Goal: Information Seeking & Learning: Compare options

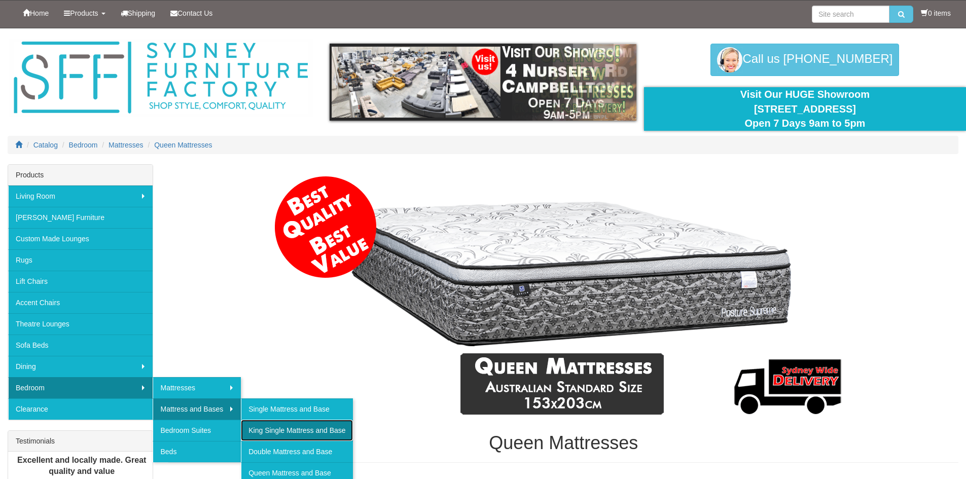
click at [272, 430] on link "King Single Mattress and Base" at bounding box center [297, 430] width 112 height 21
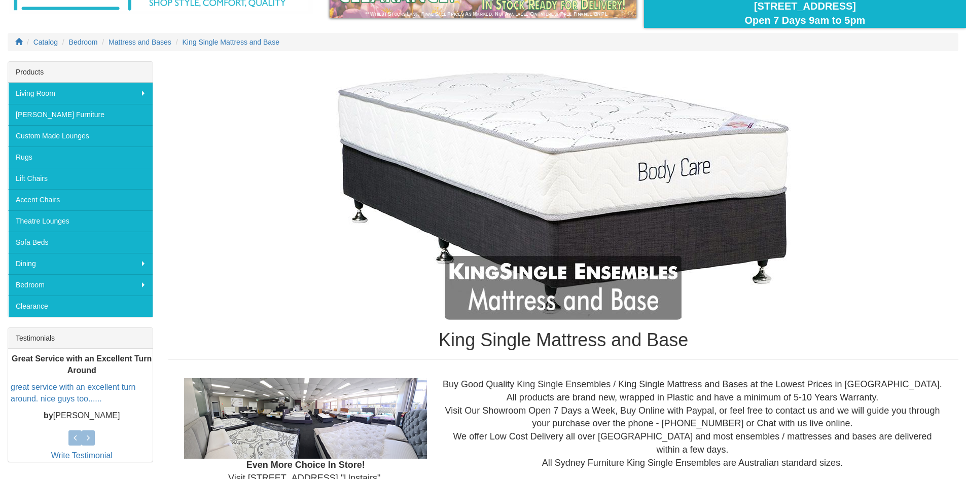
drag, startPoint x: 294, startPoint y: 409, endPoint x: 340, endPoint y: 455, distance: 64.9
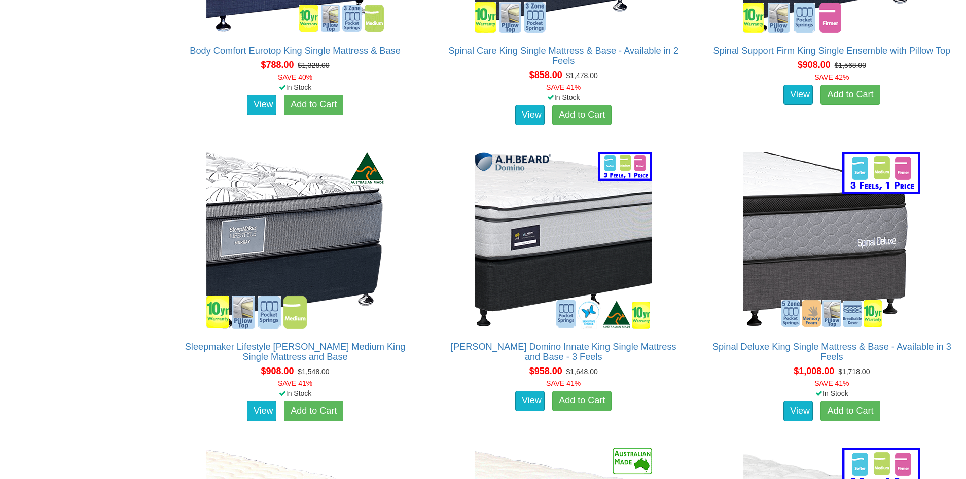
scroll to position [1421, 0]
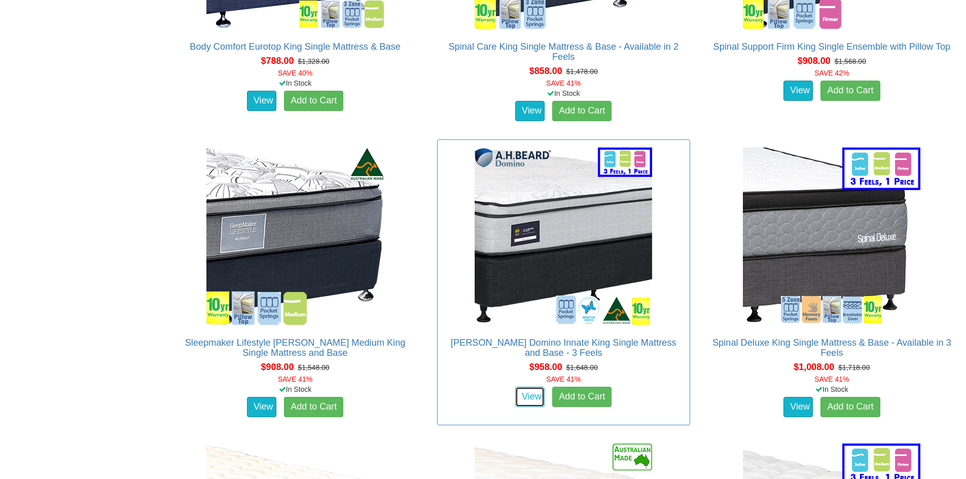
click at [534, 387] on link "View" at bounding box center [529, 397] width 29 height 20
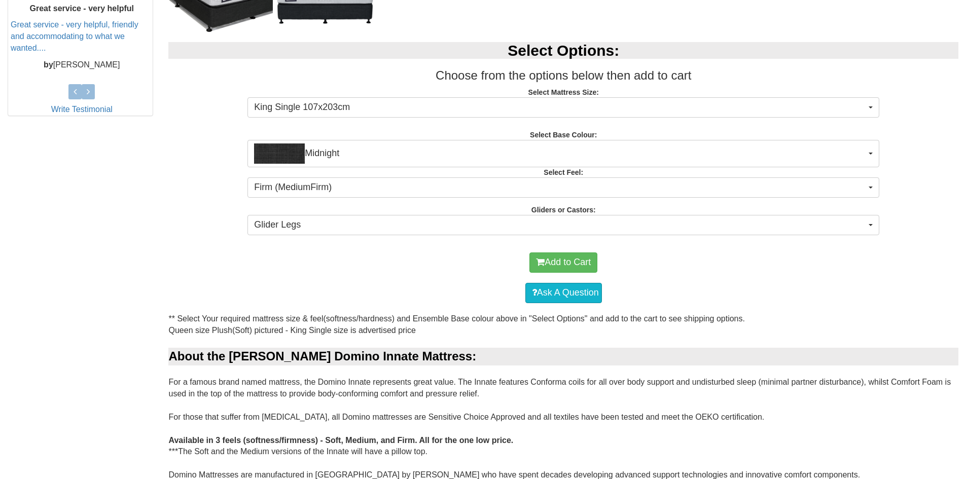
scroll to position [485, 0]
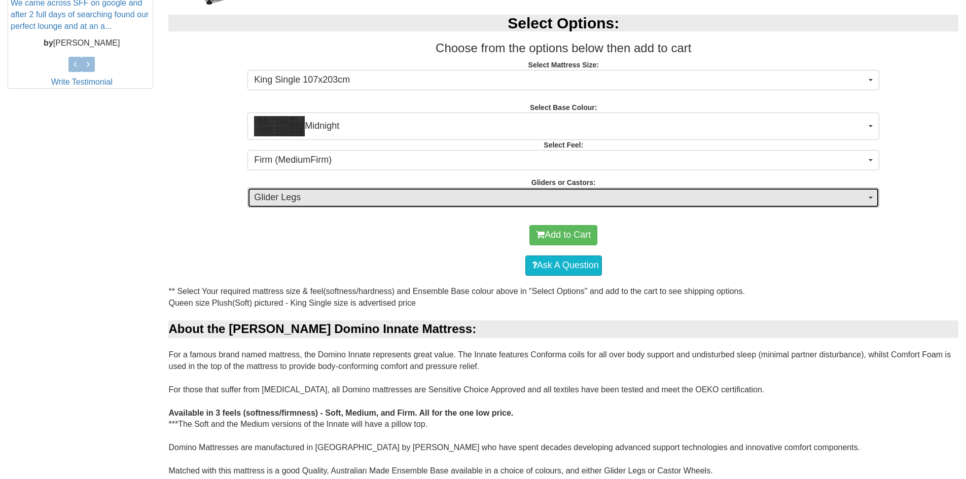
click at [315, 197] on span "Glider Legs" at bounding box center [560, 197] width 612 height 13
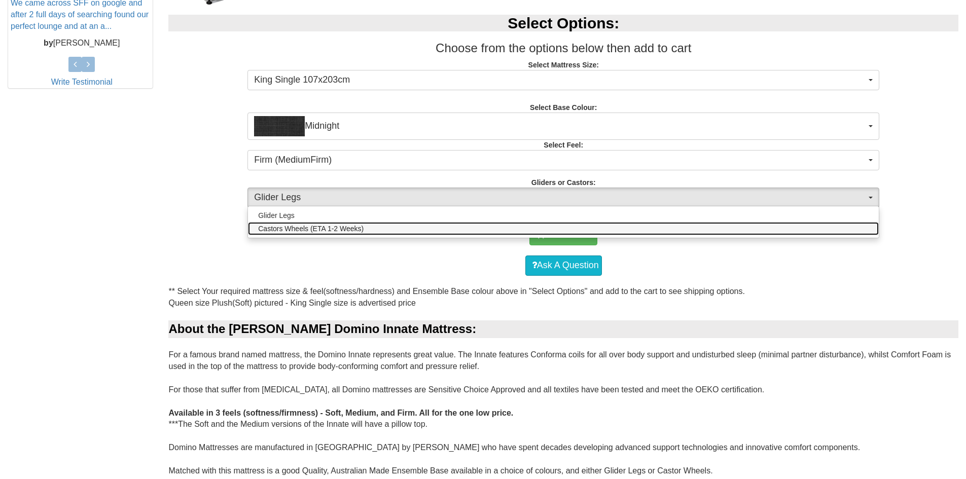
click at [296, 230] on span "Castors Wheels (ETA 1-2 Weeks)" at bounding box center [310, 229] width 105 height 10
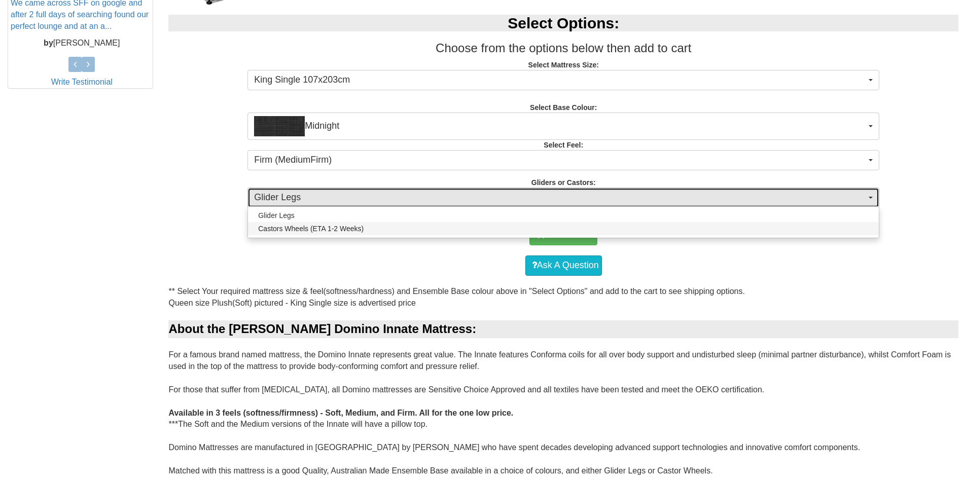
select select "1162"
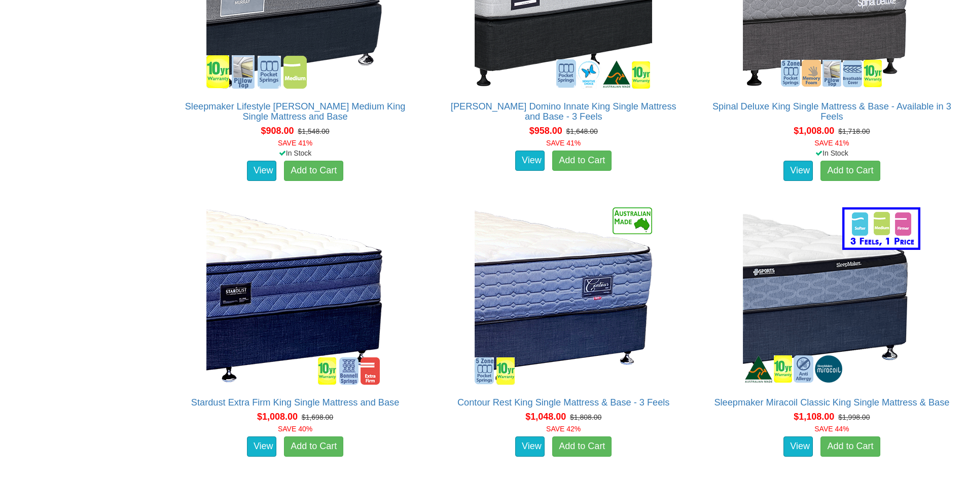
scroll to position [1674, 0]
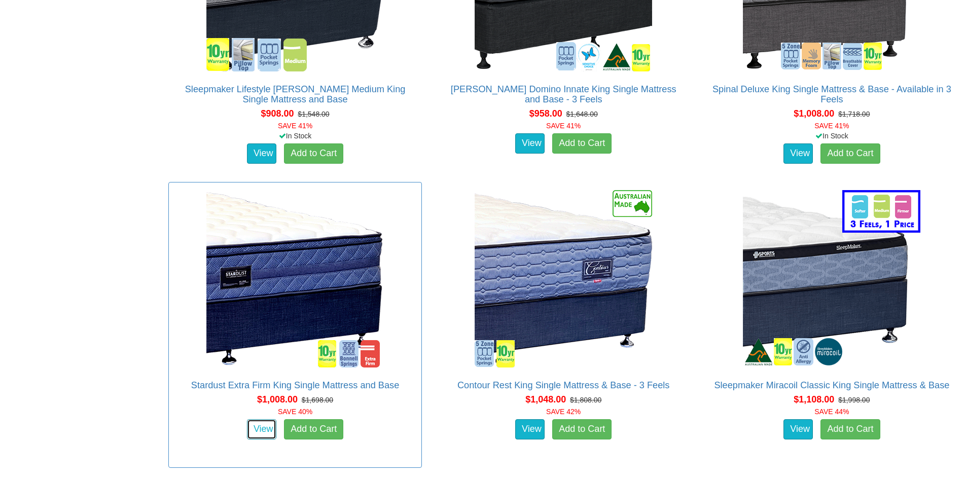
click at [261, 419] on link "View" at bounding box center [261, 429] width 29 height 20
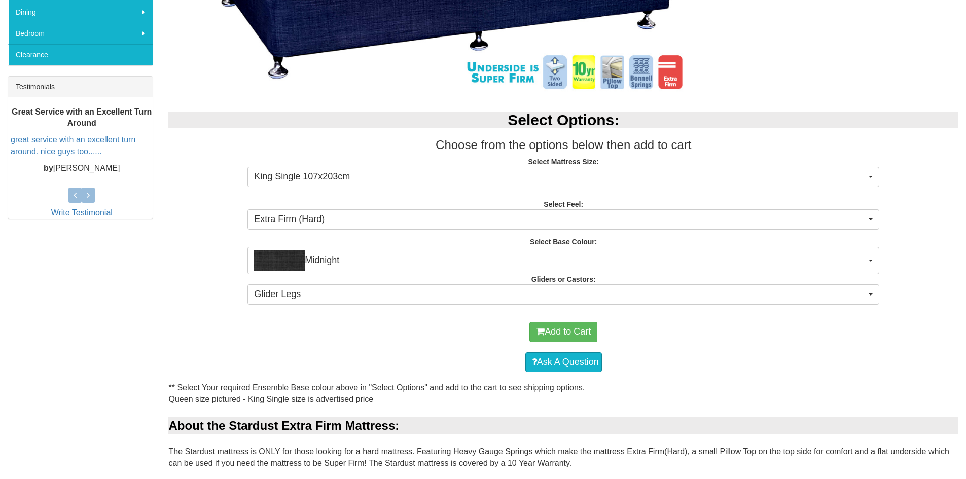
scroll to position [355, 0]
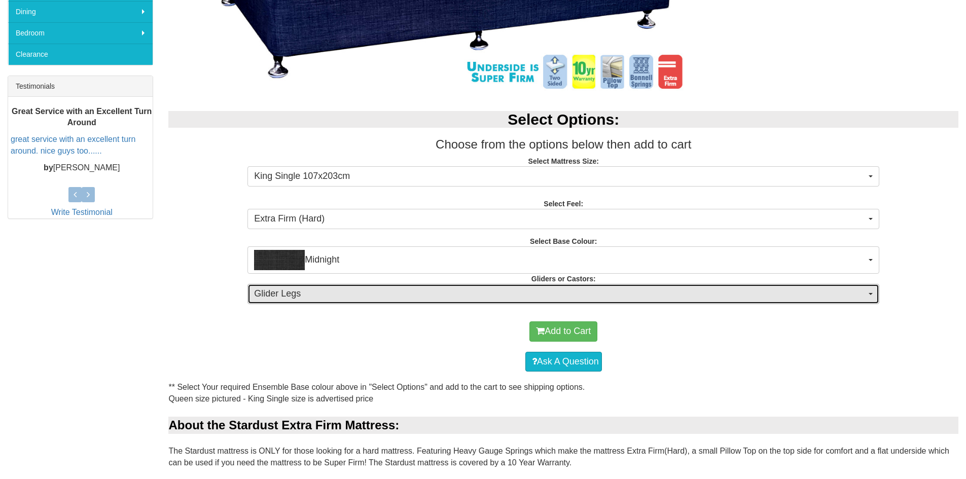
click at [324, 296] on span "Glider Legs" at bounding box center [560, 293] width 612 height 13
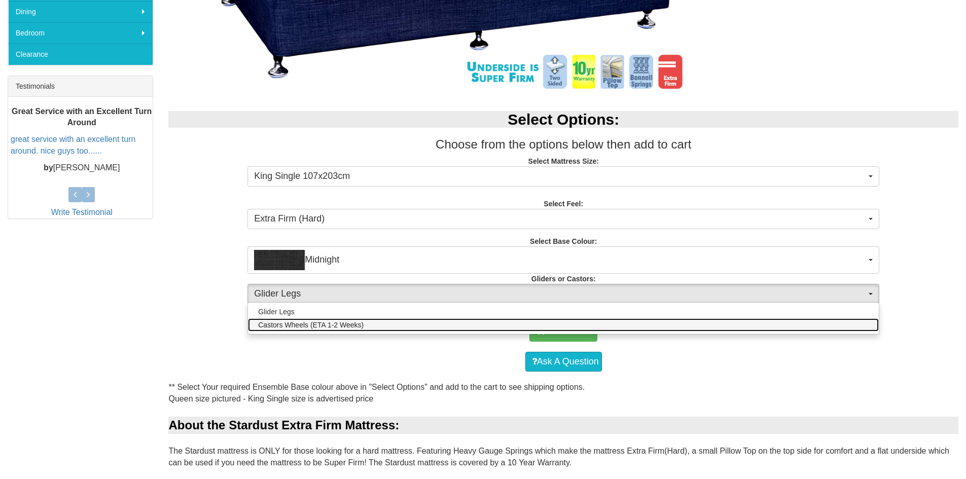
click at [308, 326] on span "Castors Wheels (ETA 1-2 Weeks)" at bounding box center [310, 325] width 105 height 10
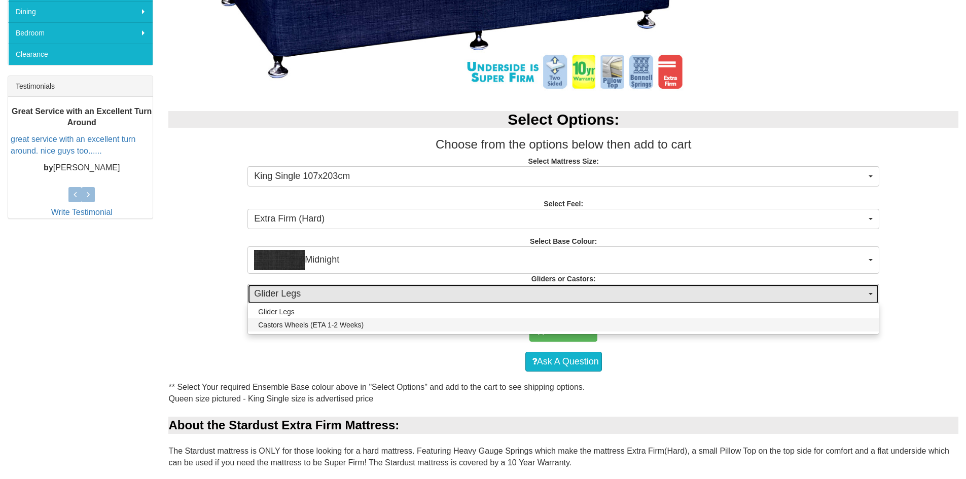
select select "1162"
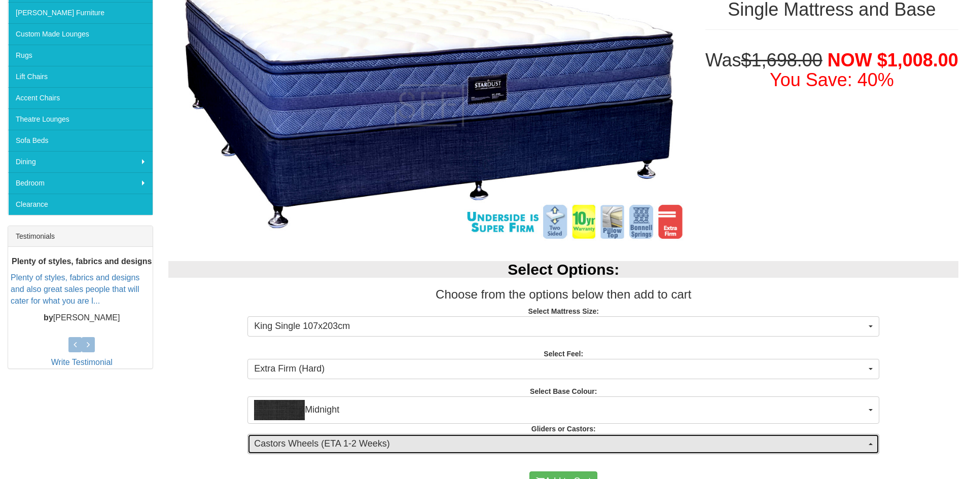
scroll to position [203, 0]
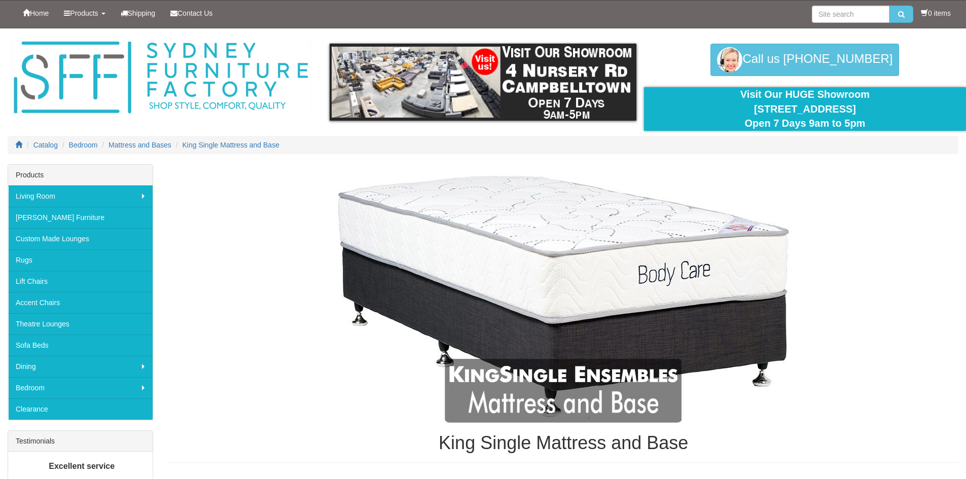
scroll to position [1674, 0]
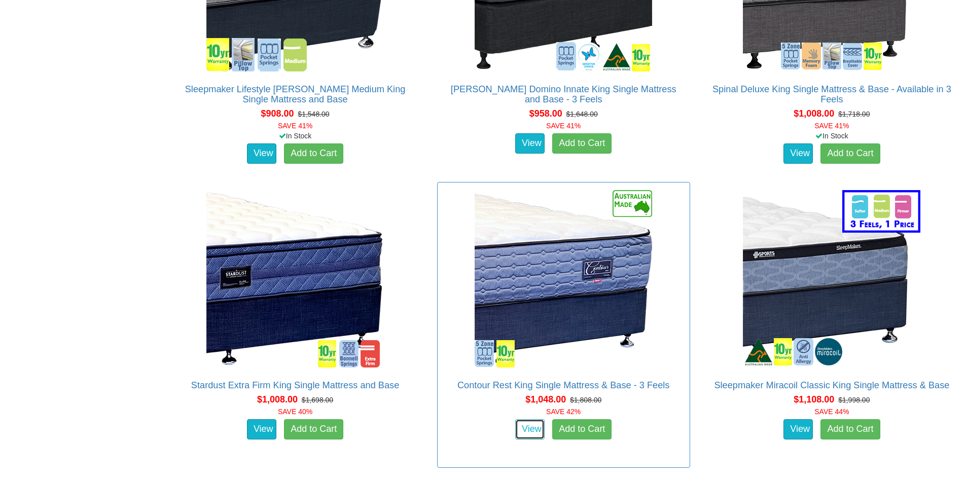
click at [529, 419] on link "View" at bounding box center [529, 429] width 29 height 20
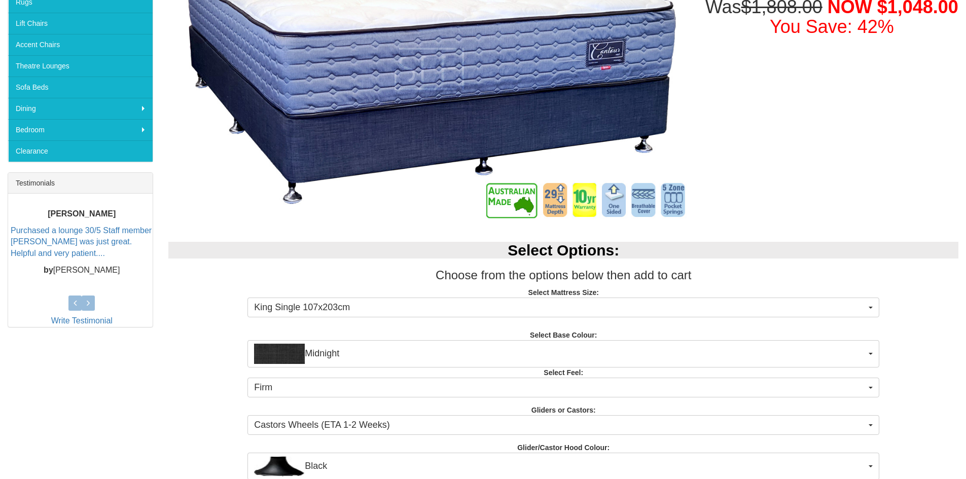
scroll to position [254, 0]
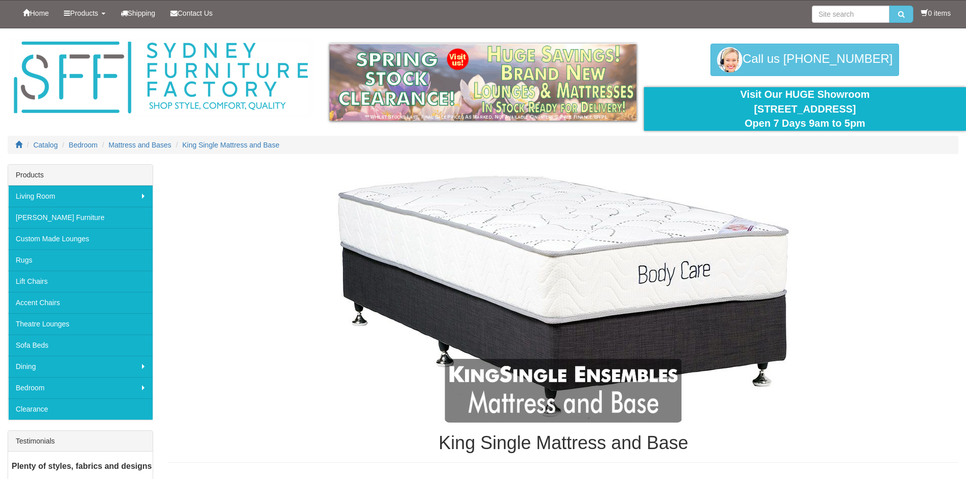
scroll to position [1674, 0]
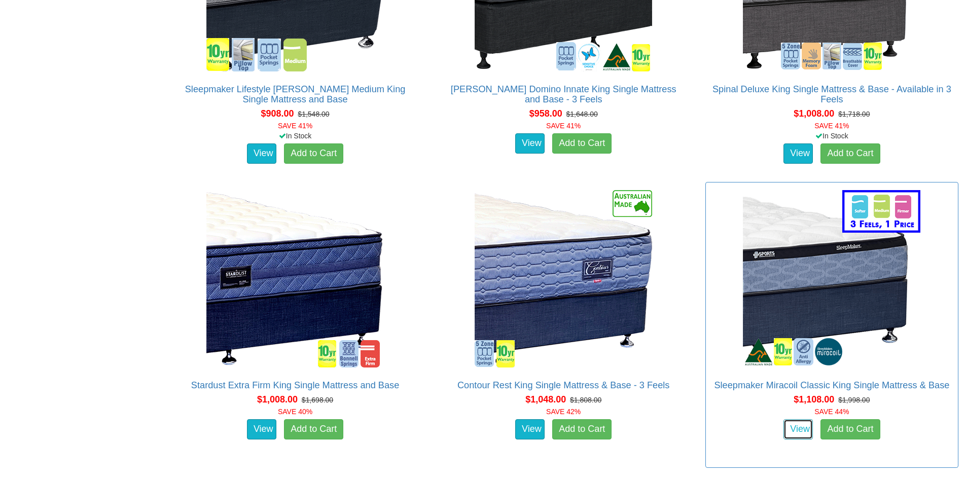
click at [801, 419] on link "View" at bounding box center [797, 429] width 29 height 20
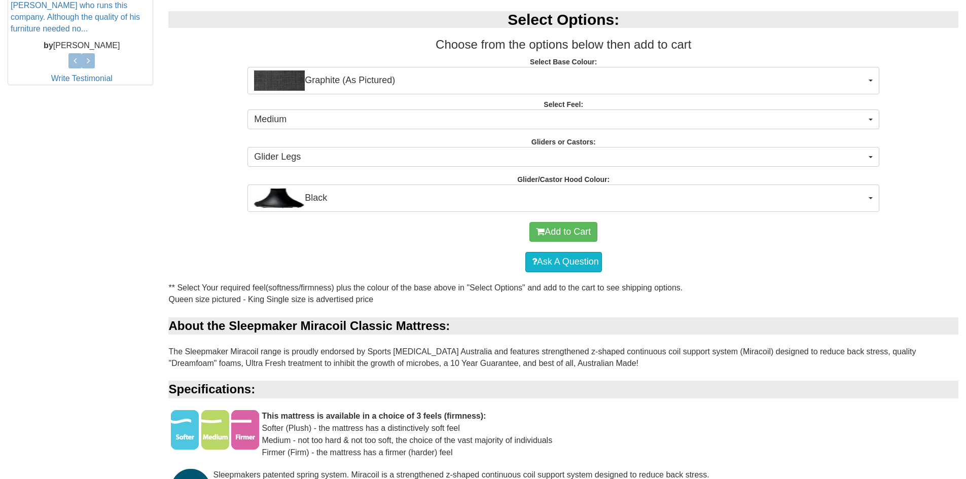
scroll to position [456, 0]
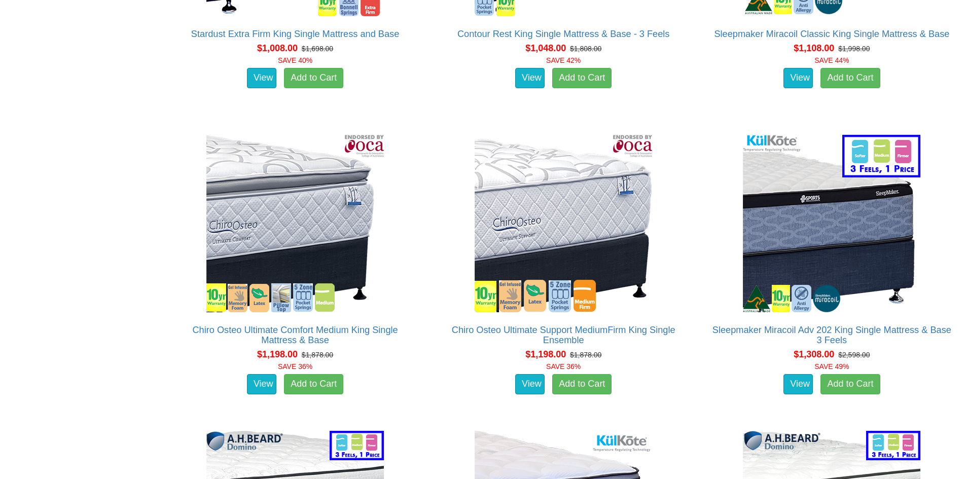
scroll to position [2029, 0]
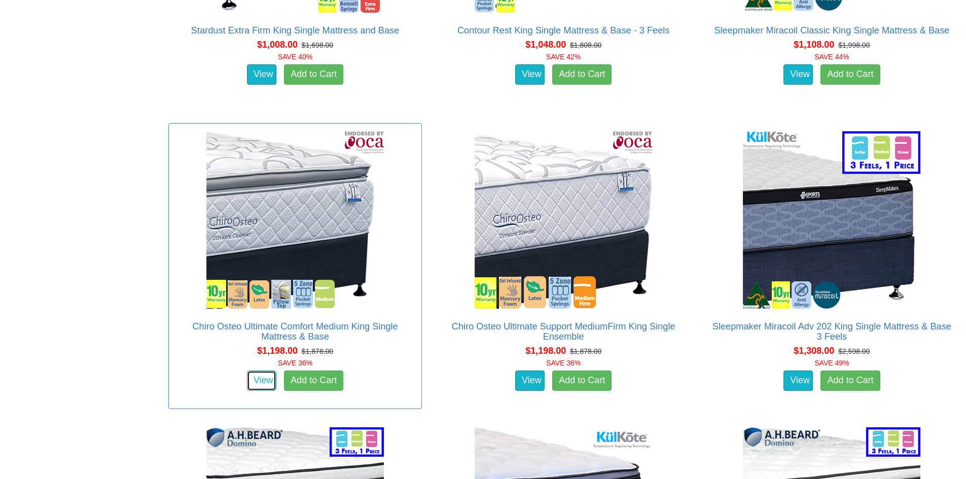
click at [259, 372] on link "View" at bounding box center [261, 381] width 29 height 20
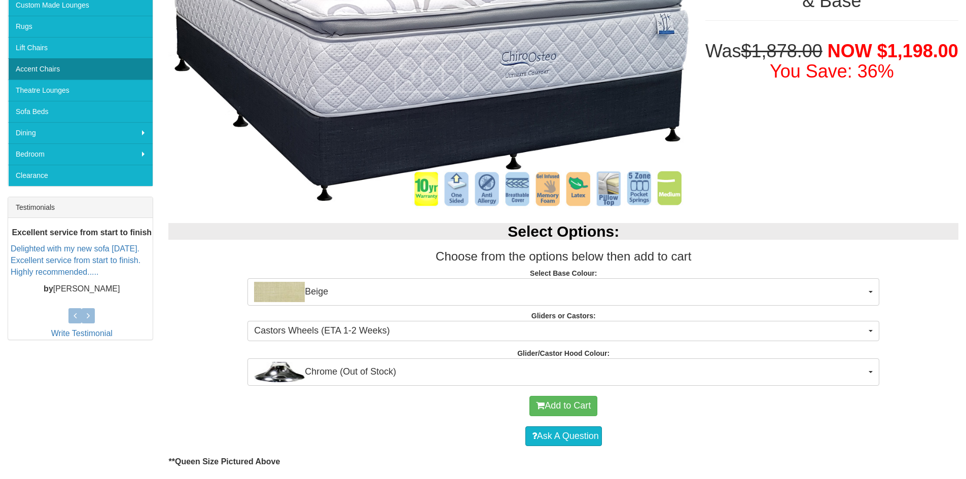
scroll to position [43, 0]
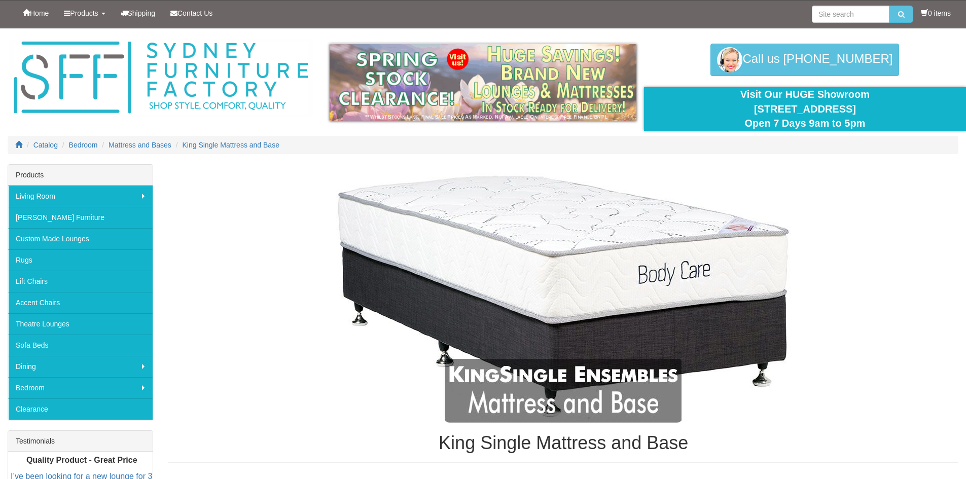
scroll to position [2029, 0]
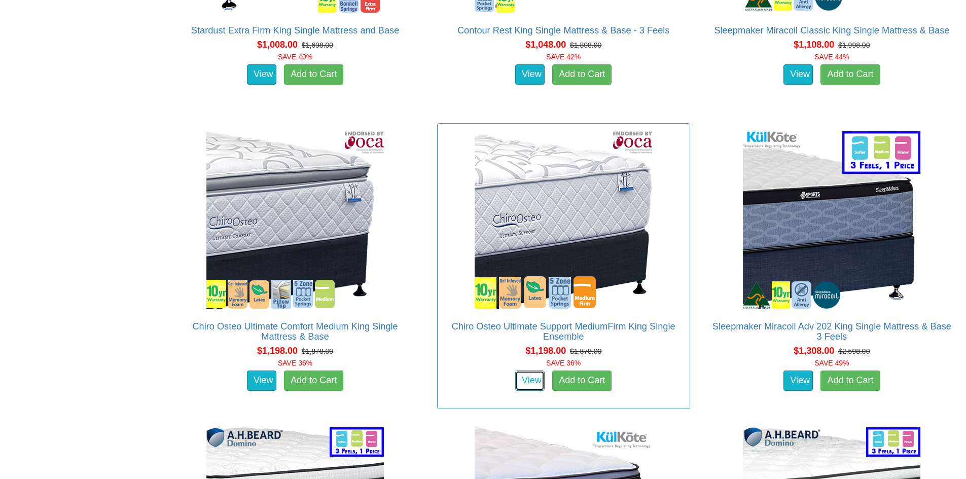
click at [526, 372] on link "View" at bounding box center [529, 381] width 29 height 20
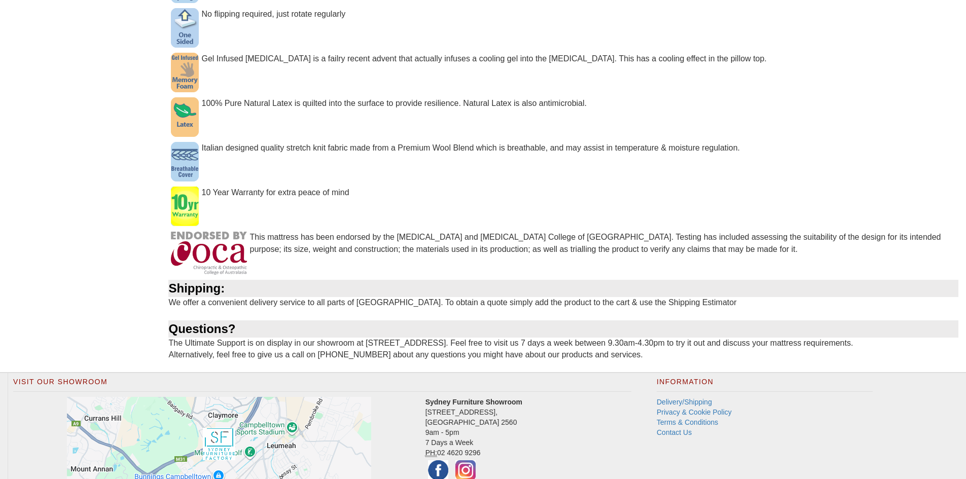
scroll to position [912, 0]
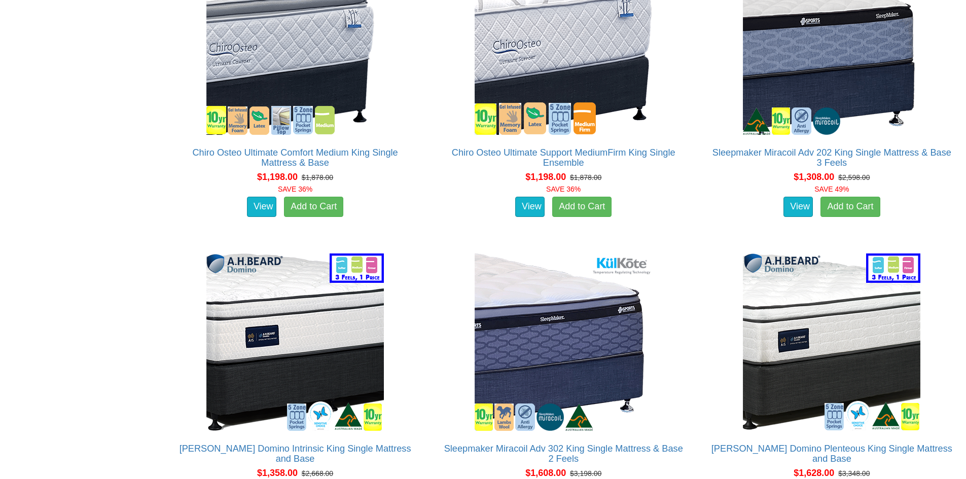
scroll to position [2080, 0]
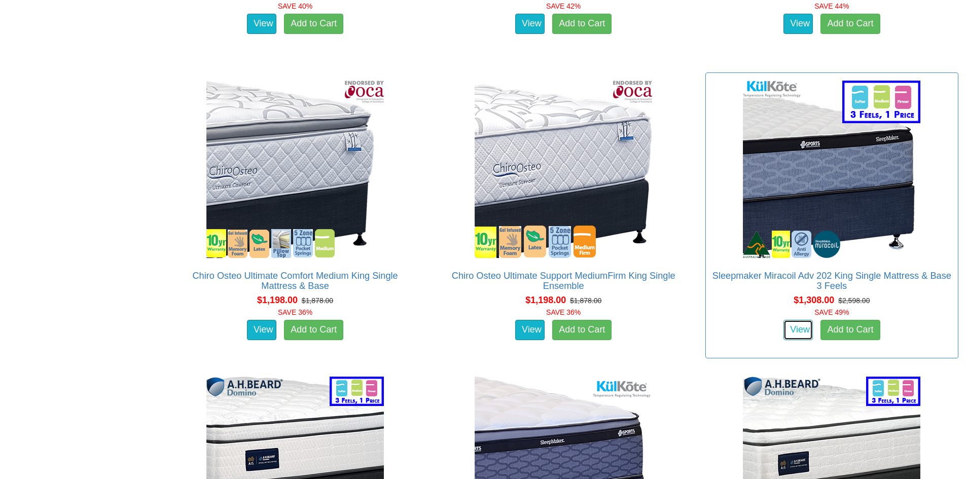
click at [800, 320] on link "View" at bounding box center [797, 330] width 29 height 20
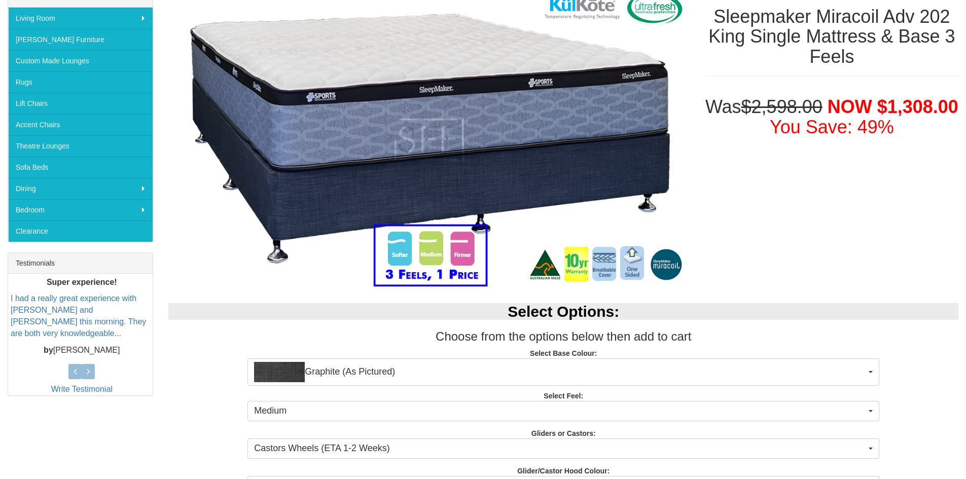
scroll to position [101, 0]
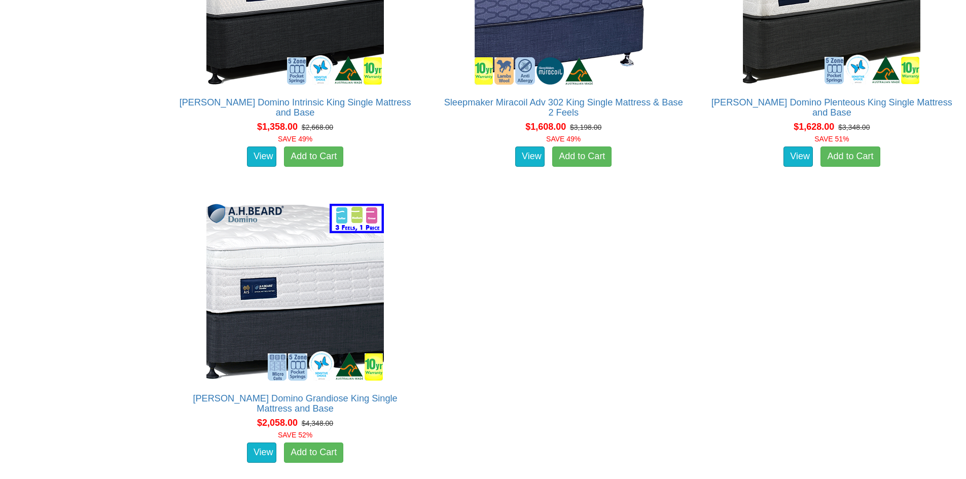
scroll to position [2485, 0]
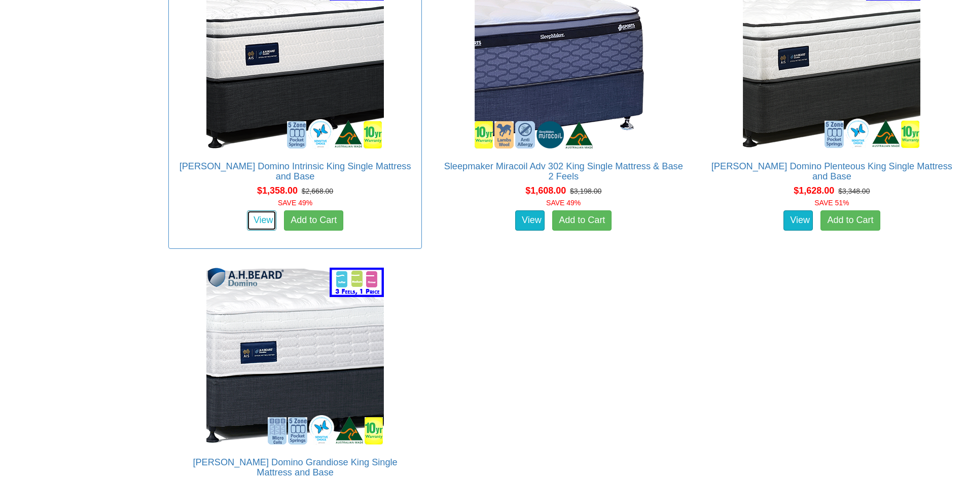
click at [265, 210] on link "View" at bounding box center [261, 220] width 29 height 20
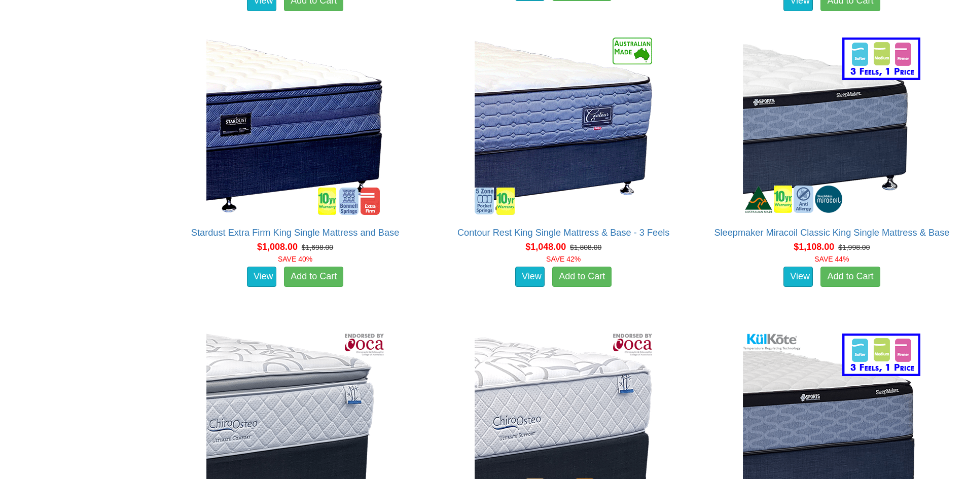
scroll to position [1826, 0]
click at [798, 267] on link "View" at bounding box center [797, 277] width 29 height 20
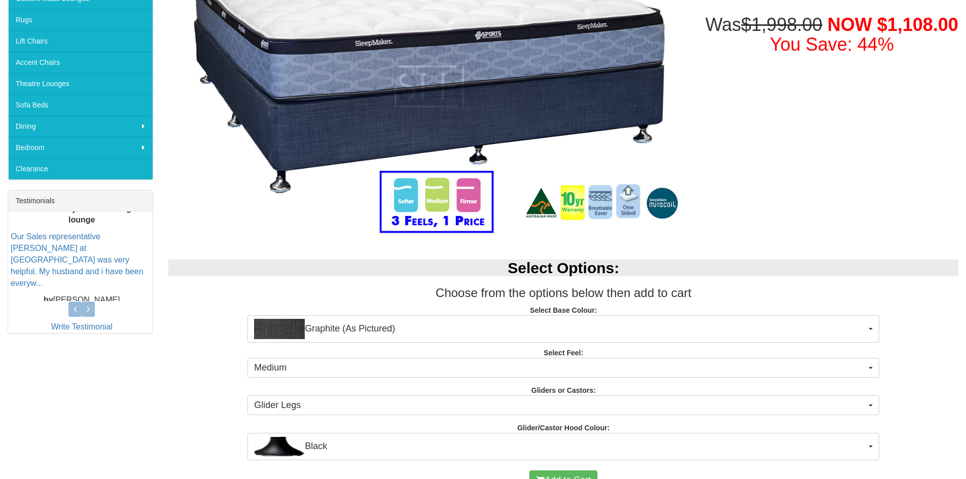
scroll to position [239, 0]
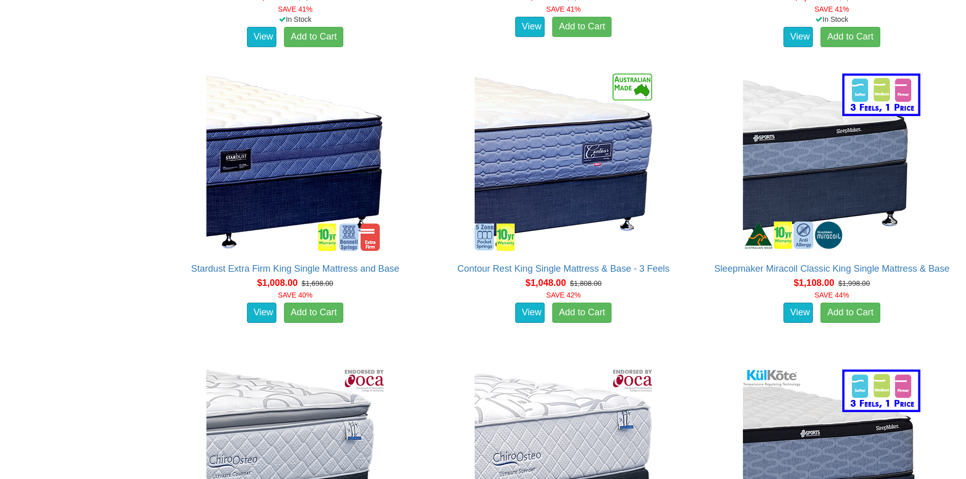
scroll to position [1776, 0]
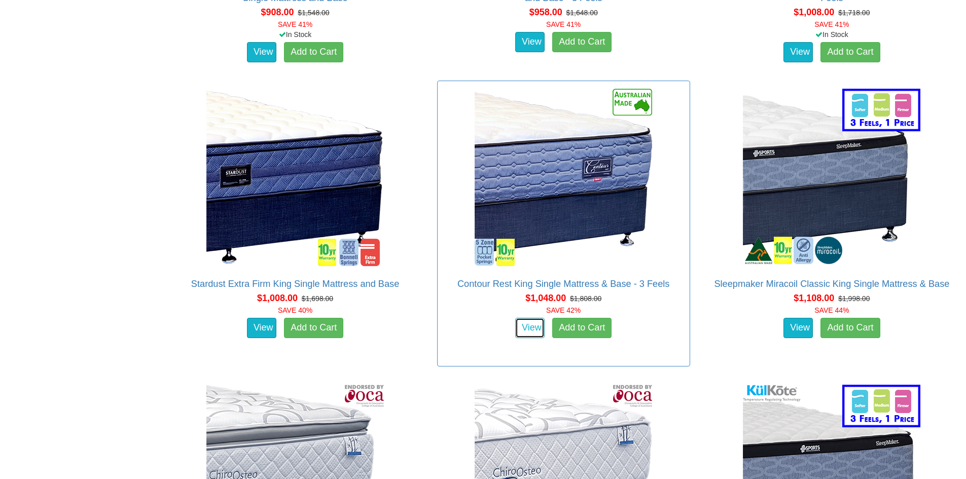
click at [530, 319] on link "View" at bounding box center [529, 328] width 29 height 20
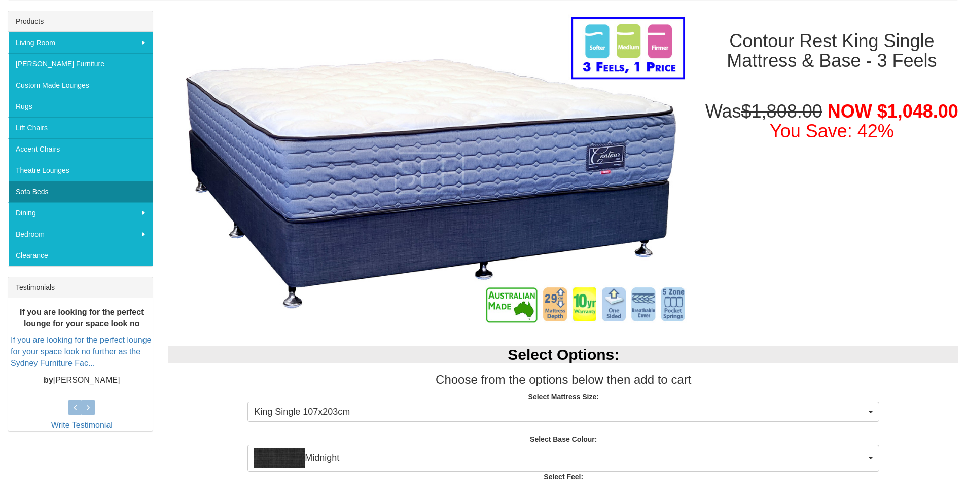
scroll to position [152, 0]
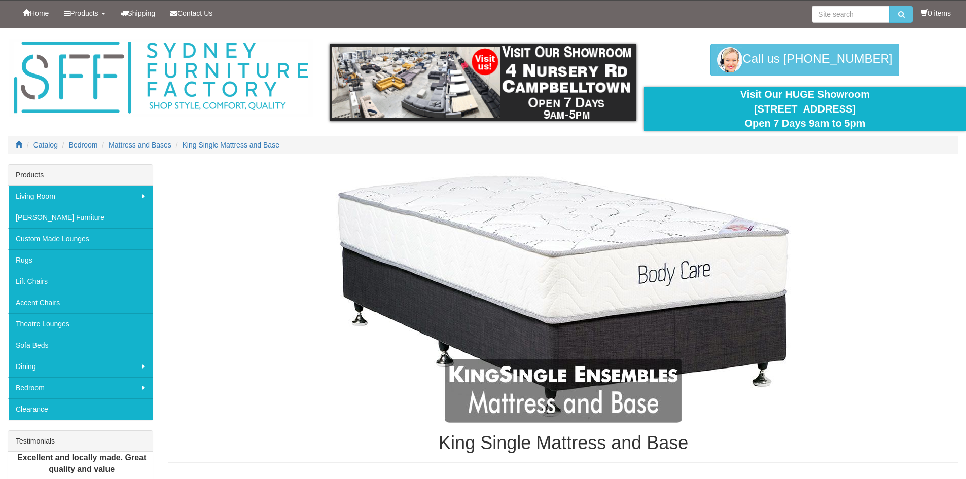
scroll to position [1776, 0]
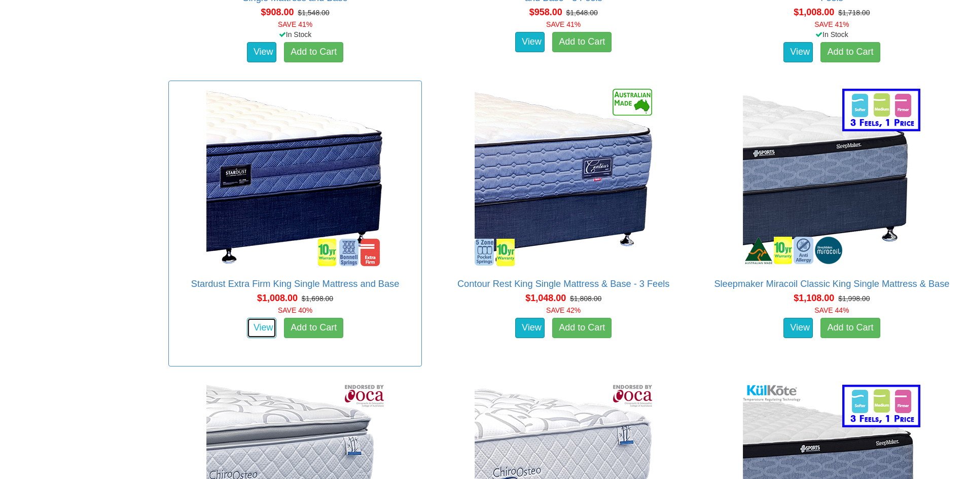
click at [261, 319] on link "View" at bounding box center [261, 328] width 29 height 20
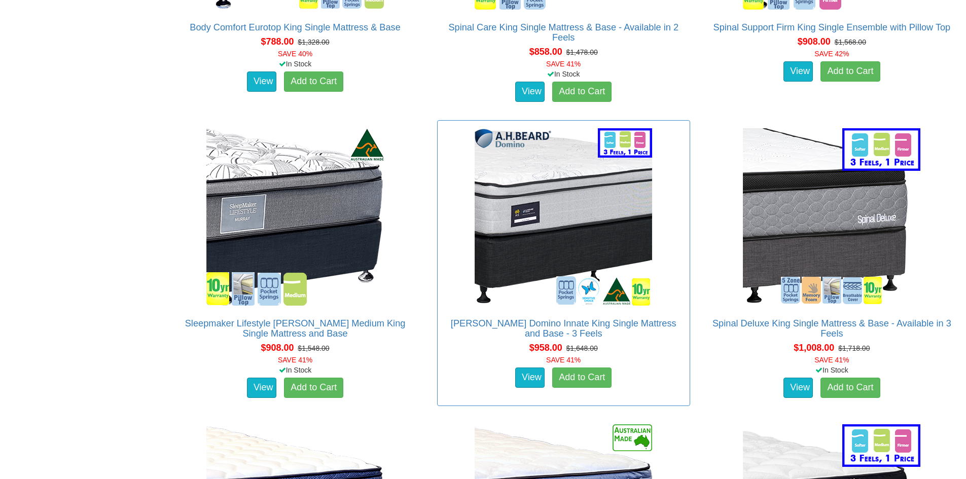
scroll to position [1421, 0]
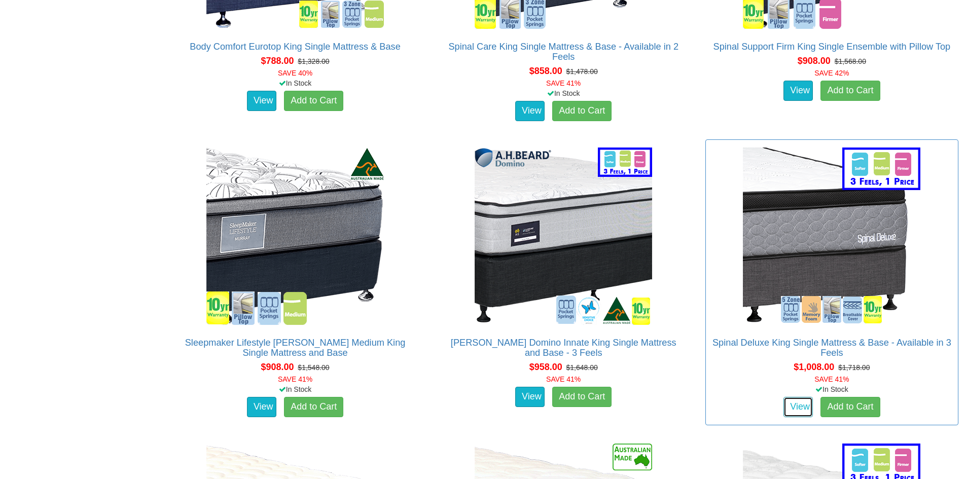
click at [800, 398] on link "View" at bounding box center [797, 407] width 29 height 20
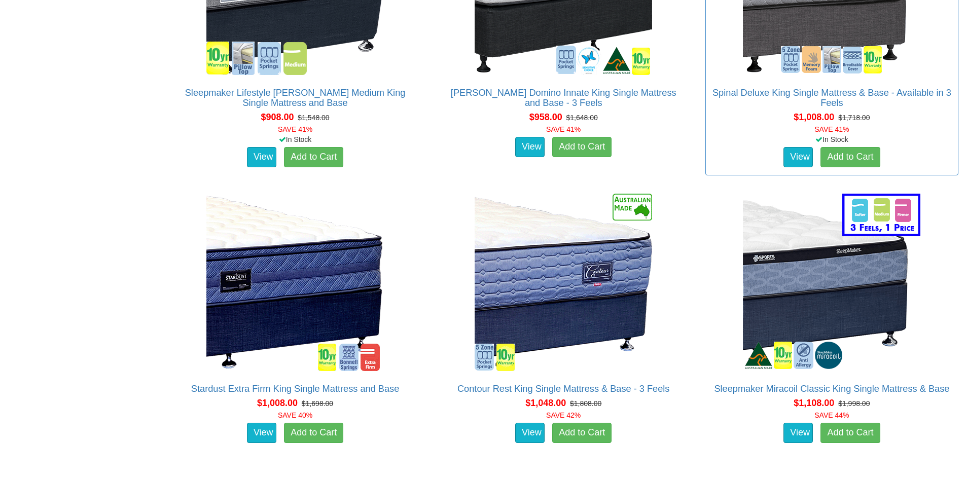
scroll to position [1674, 0]
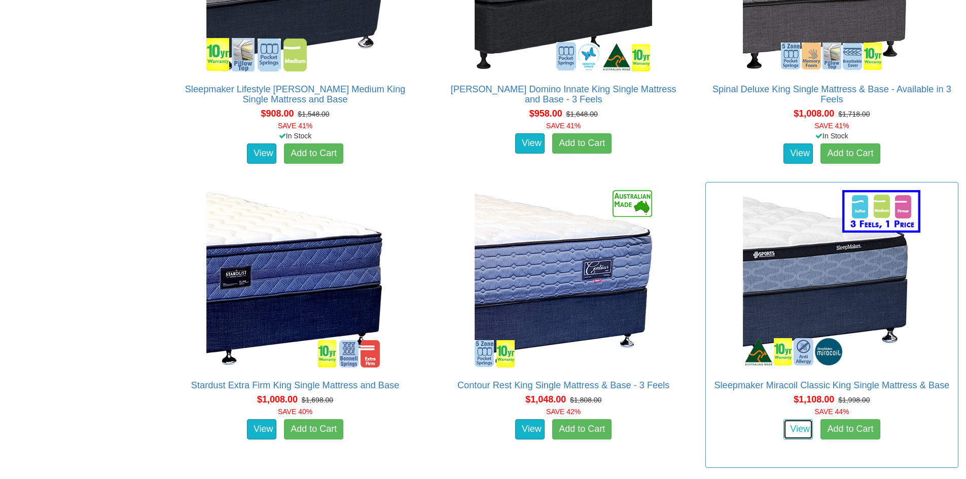
click at [801, 419] on link "View" at bounding box center [797, 429] width 29 height 20
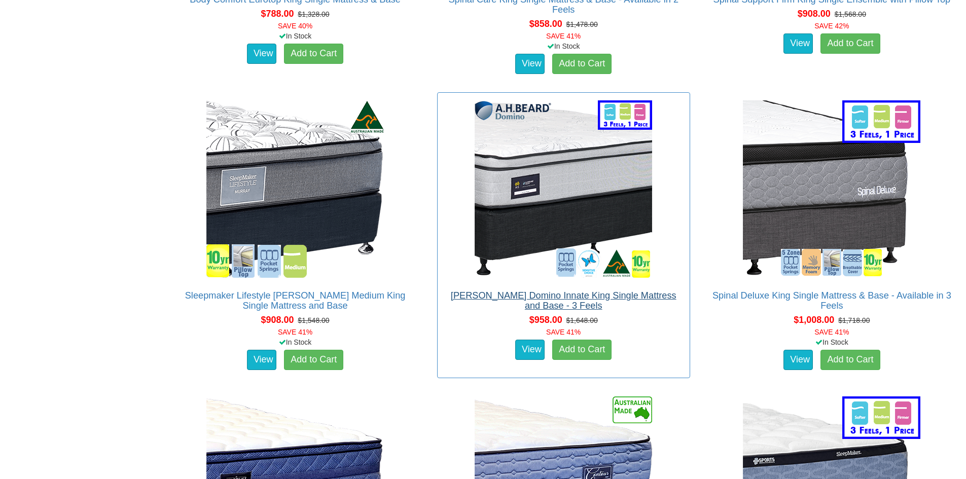
scroll to position [1471, 0]
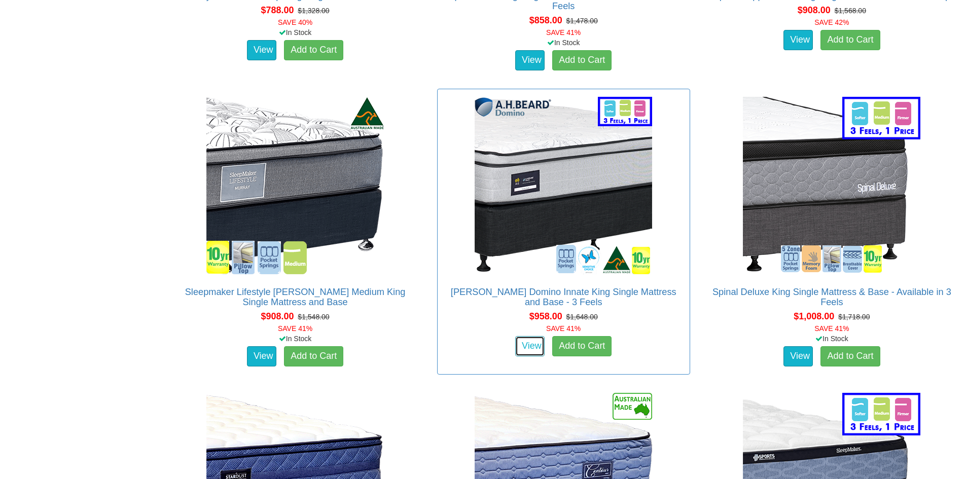
click at [531, 336] on link "View" at bounding box center [529, 346] width 29 height 20
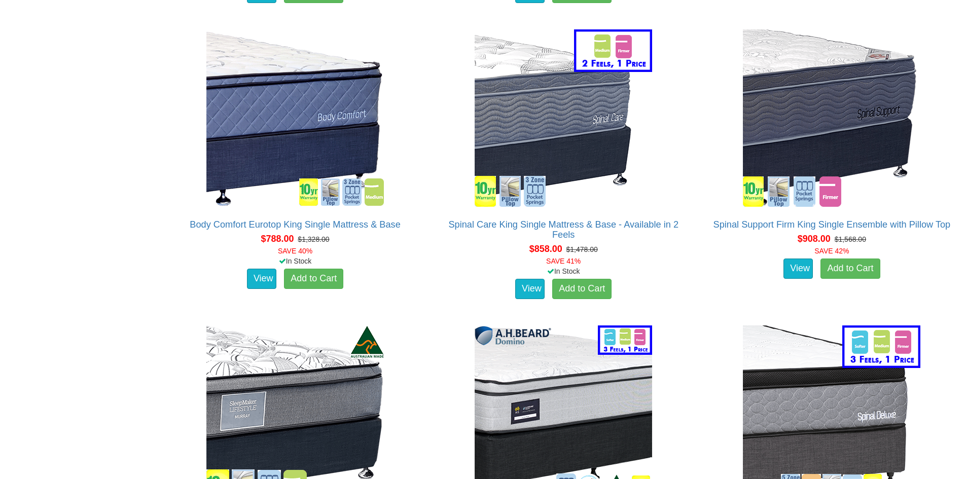
scroll to position [1218, 0]
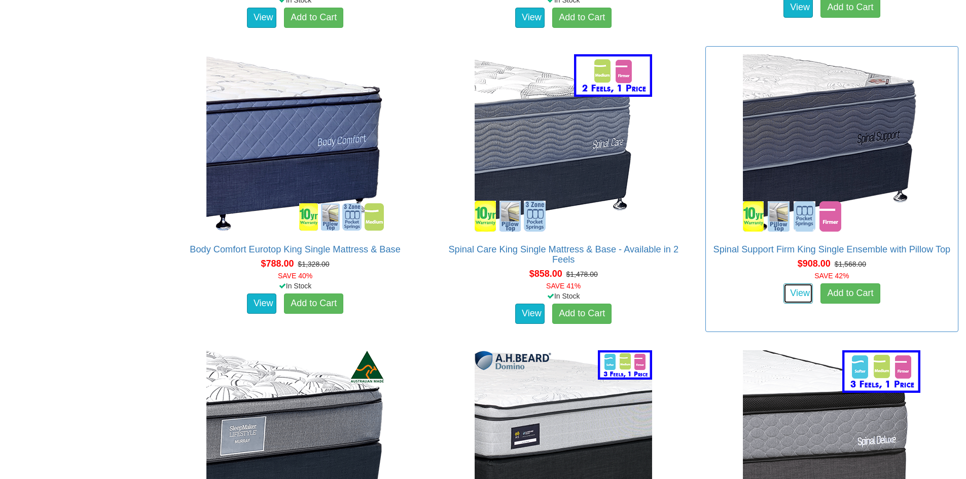
click at [790, 283] on link "View" at bounding box center [797, 293] width 29 height 20
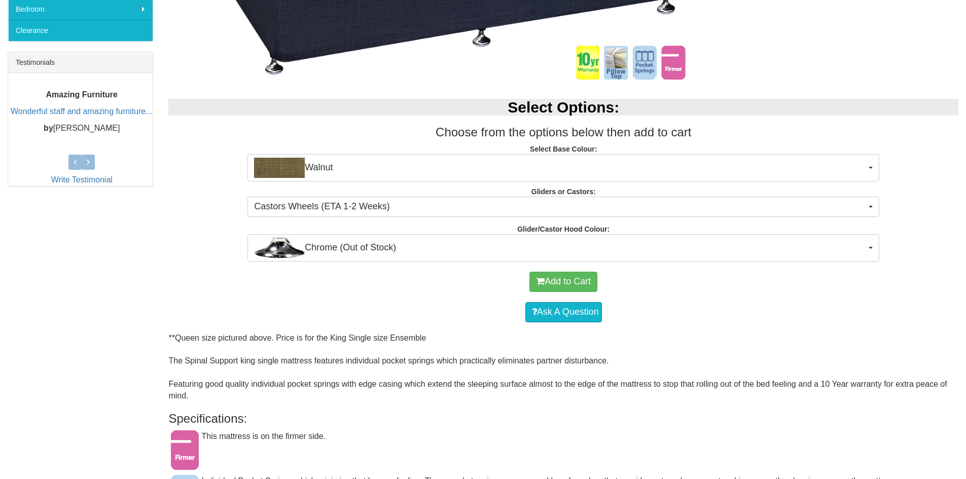
scroll to position [456, 0]
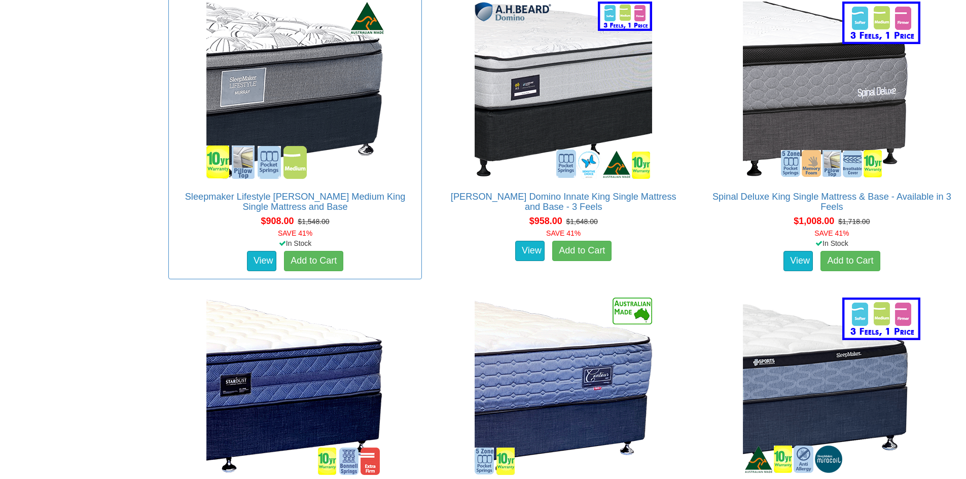
scroll to position [1568, 0]
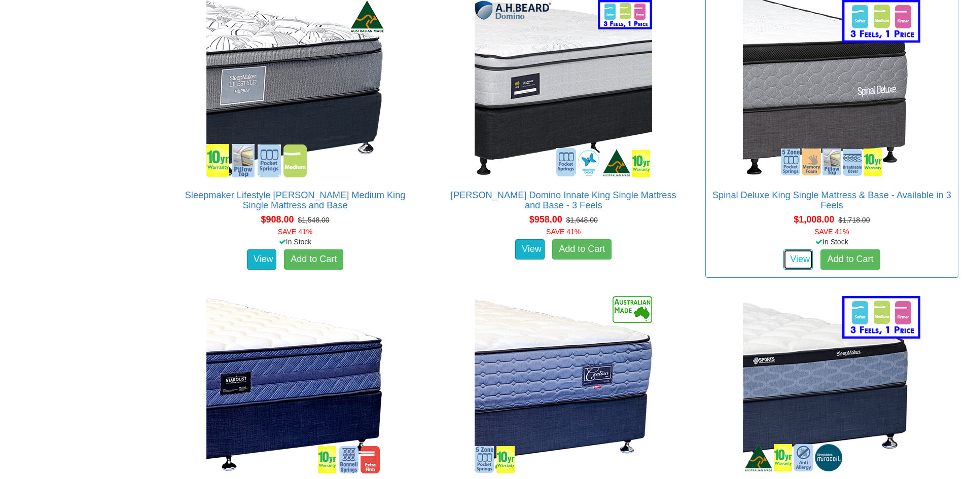
click at [796, 249] on link "View" at bounding box center [797, 259] width 29 height 20
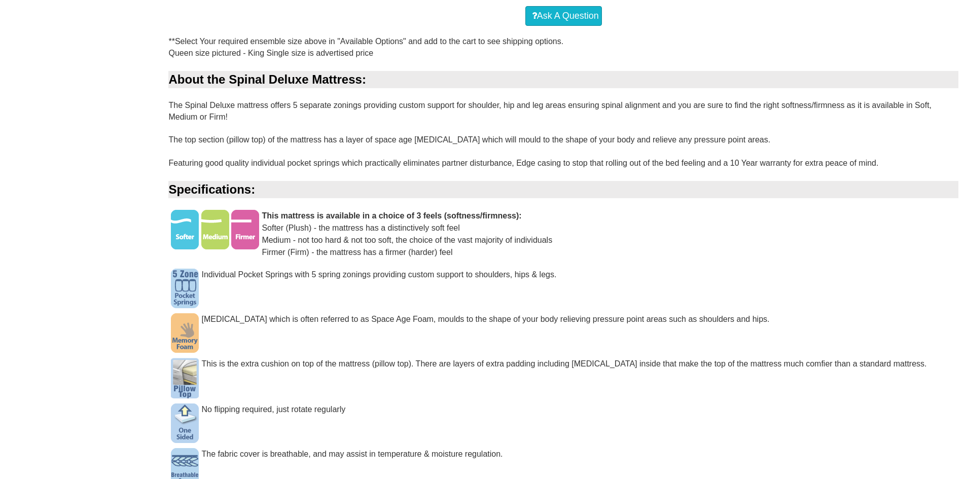
scroll to position [558, 0]
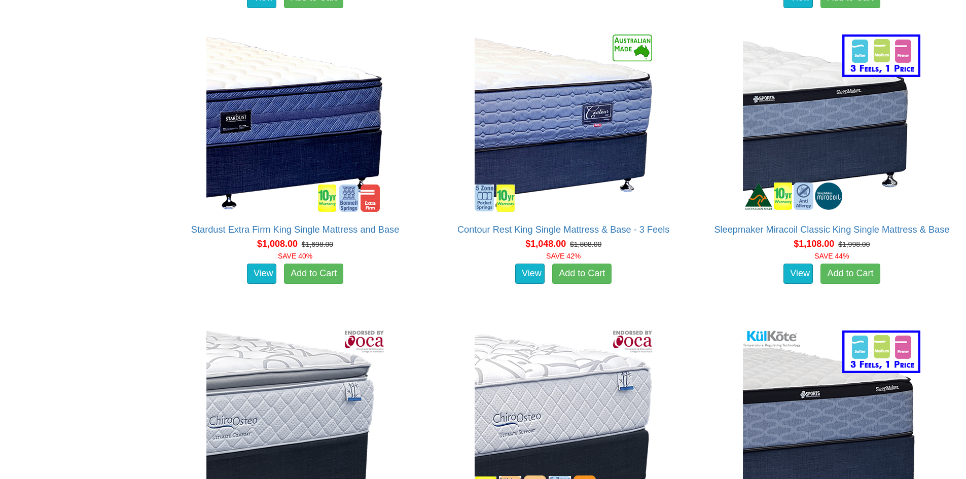
scroll to position [1822, 0]
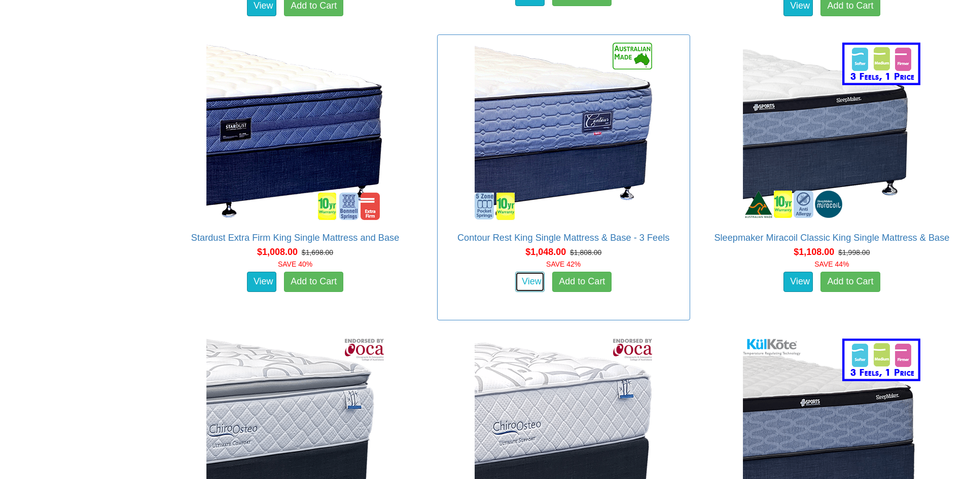
click at [530, 272] on link "View" at bounding box center [529, 282] width 29 height 20
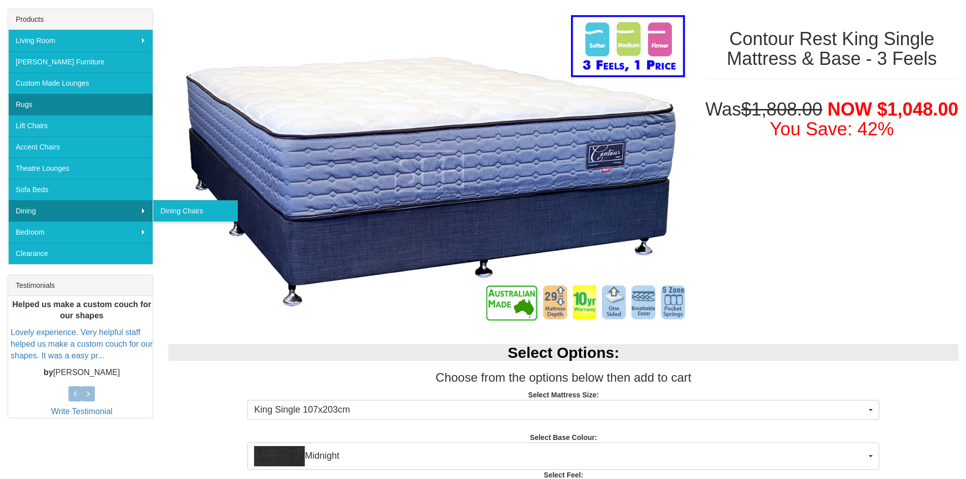
scroll to position [101, 0]
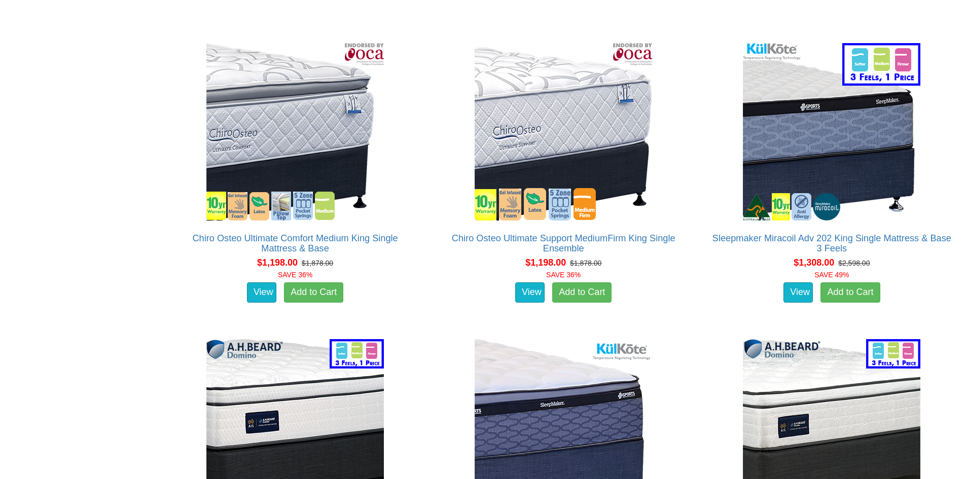
scroll to position [2126, 0]
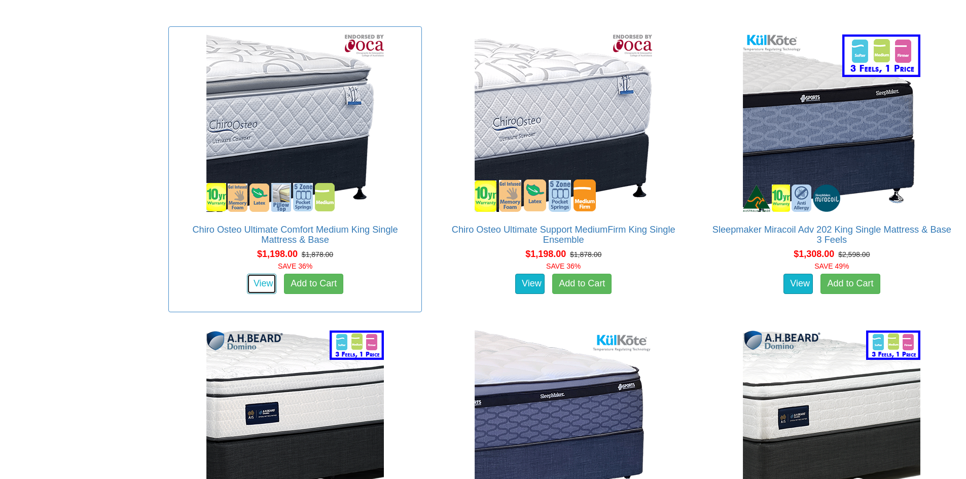
click at [265, 274] on link "View" at bounding box center [261, 284] width 29 height 20
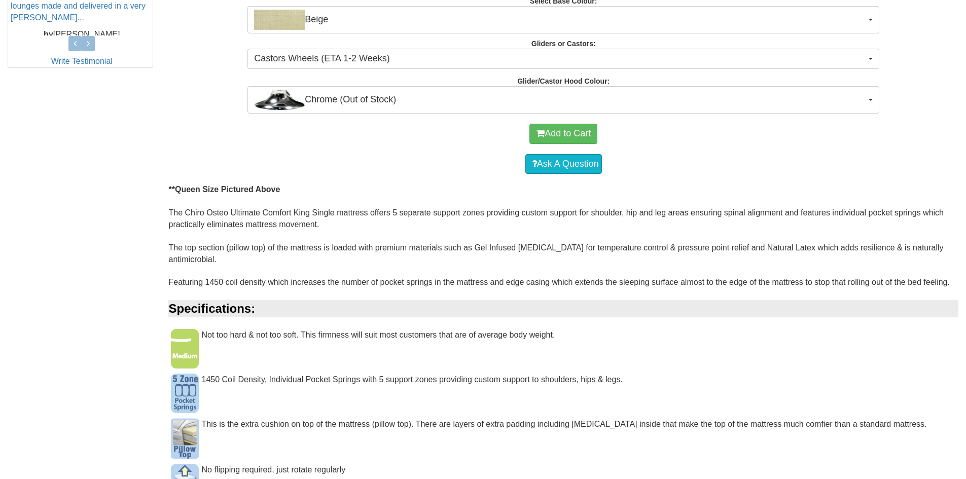
scroll to position [253, 0]
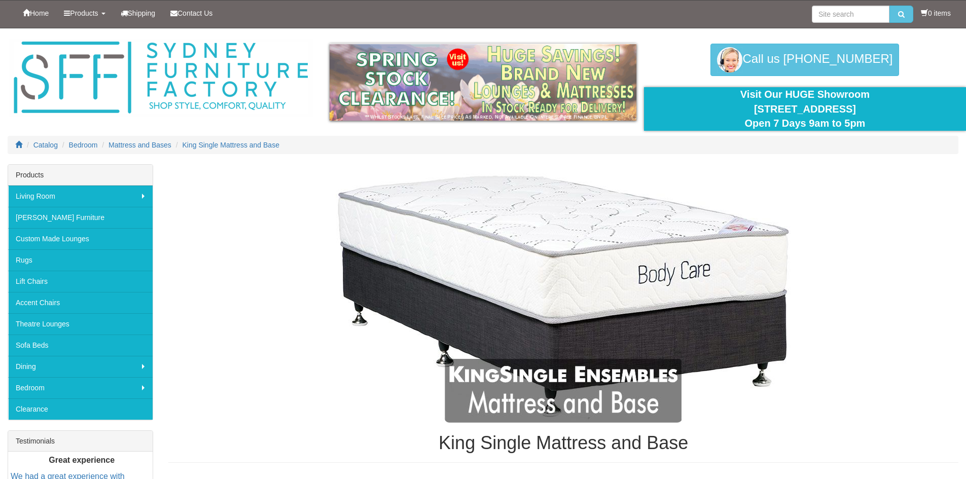
scroll to position [2126, 0]
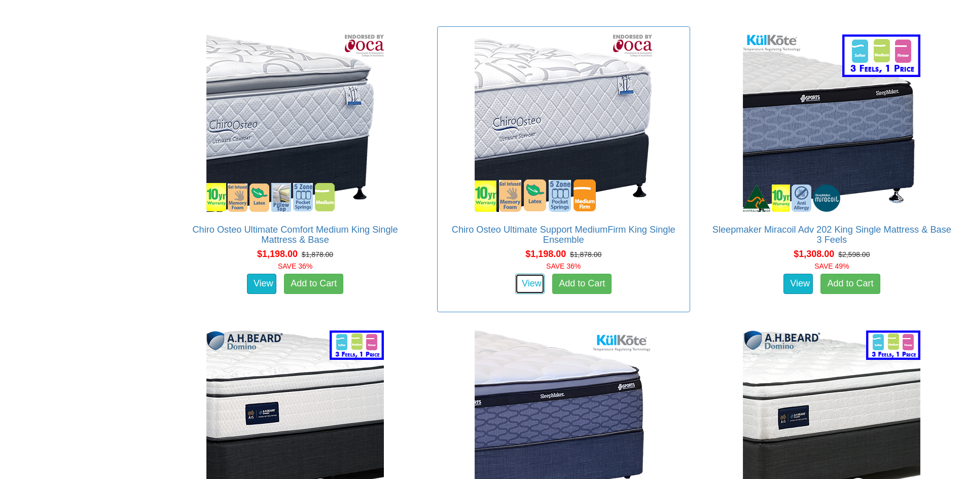
click at [531, 274] on link "View" at bounding box center [529, 284] width 29 height 20
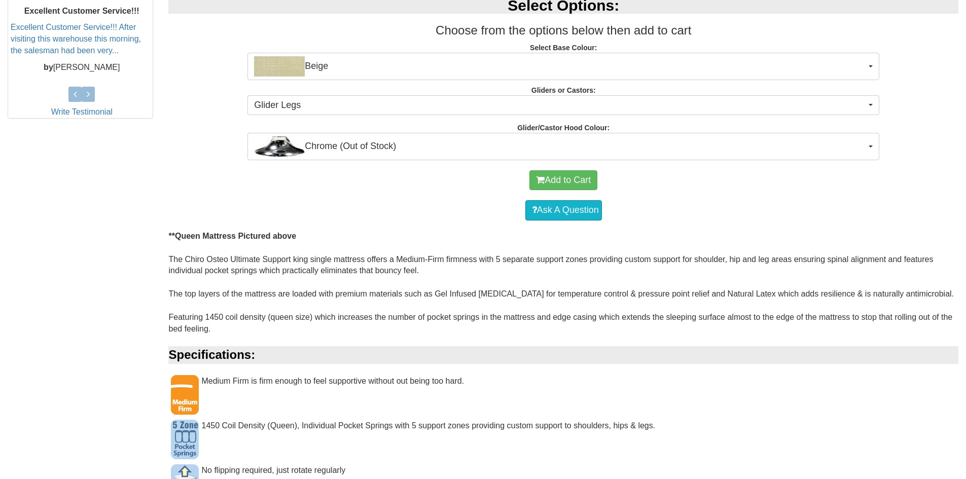
scroll to position [456, 0]
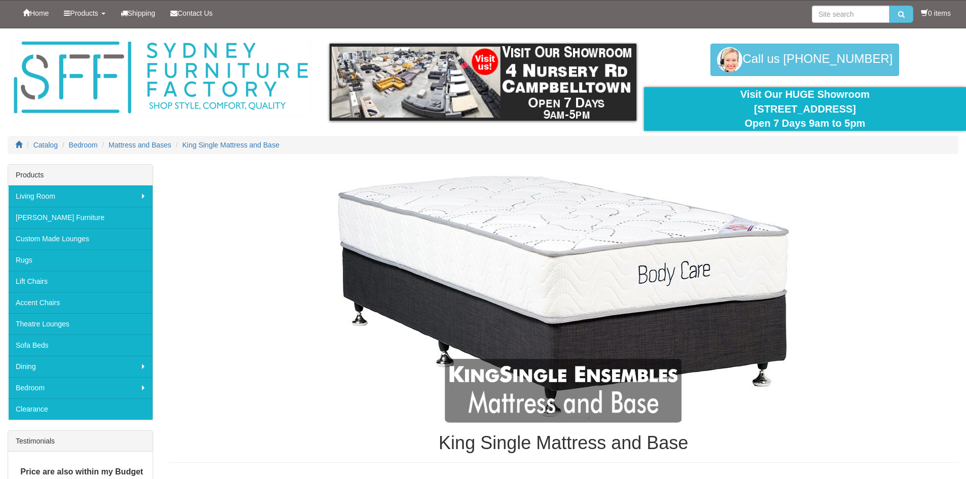
scroll to position [2126, 0]
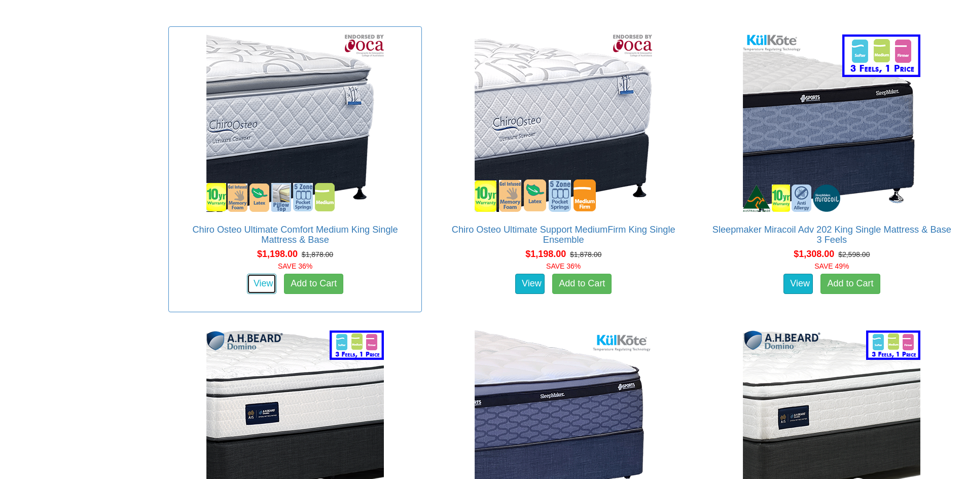
click at [253, 274] on link "View" at bounding box center [261, 284] width 29 height 20
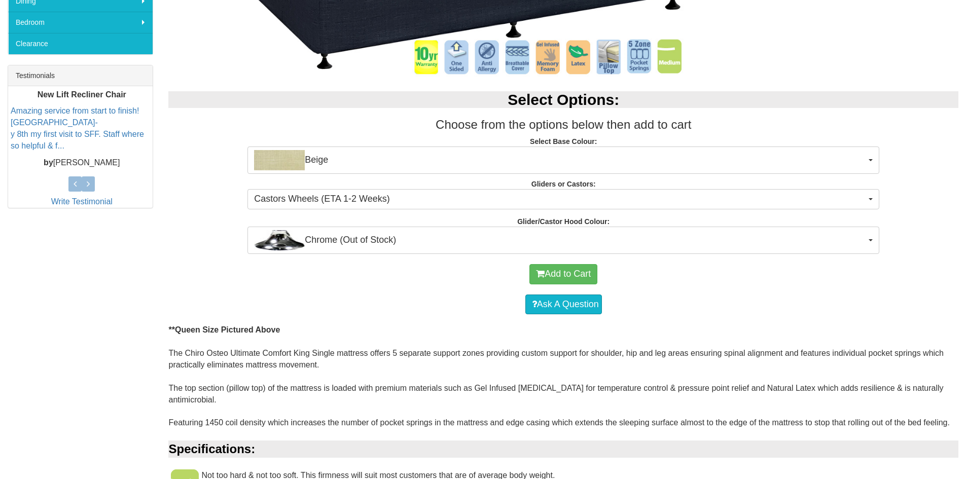
scroll to position [304, 0]
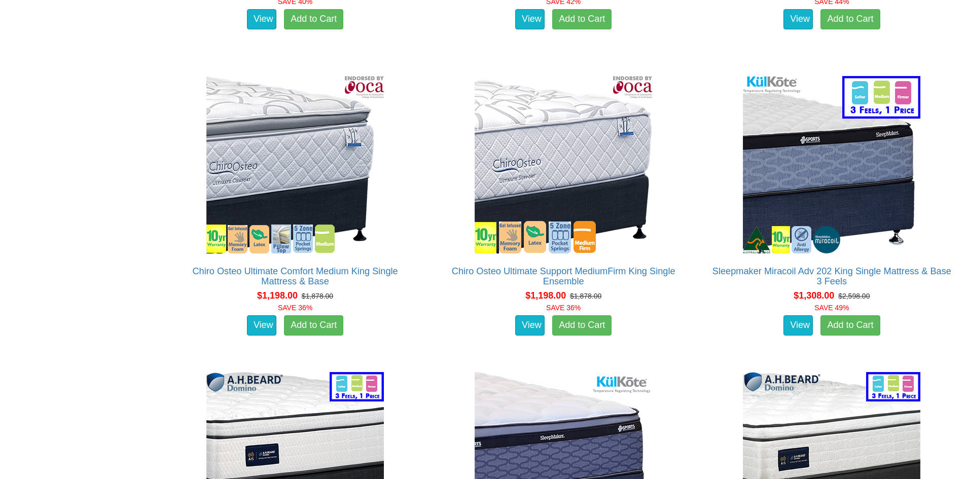
scroll to position [1974, 0]
